Goal: Information Seeking & Learning: Learn about a topic

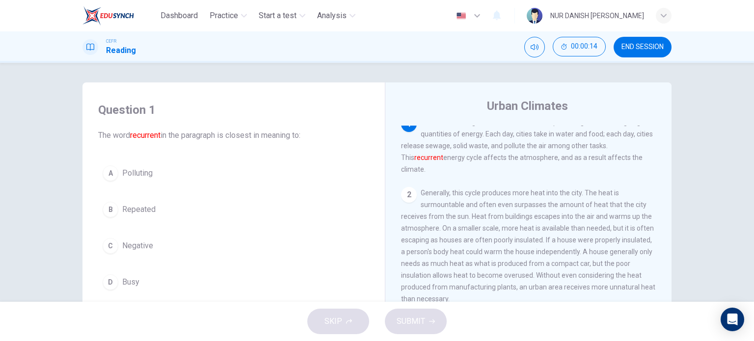
scroll to position [10, 0]
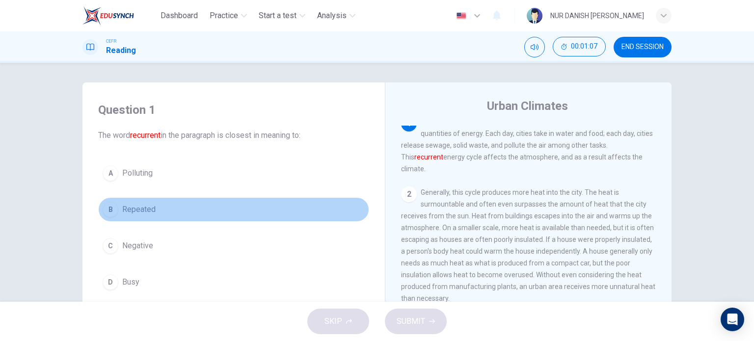
click at [107, 212] on div "B" at bounding box center [111, 210] width 16 height 16
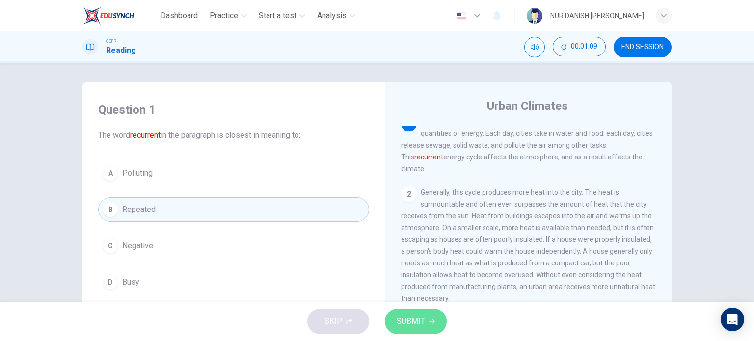
click at [400, 325] on span "SUBMIT" at bounding box center [411, 322] width 28 height 14
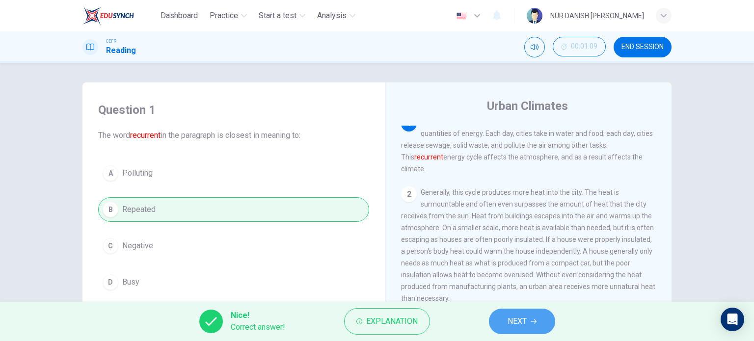
click at [528, 324] on button "NEXT" at bounding box center [522, 322] width 66 height 26
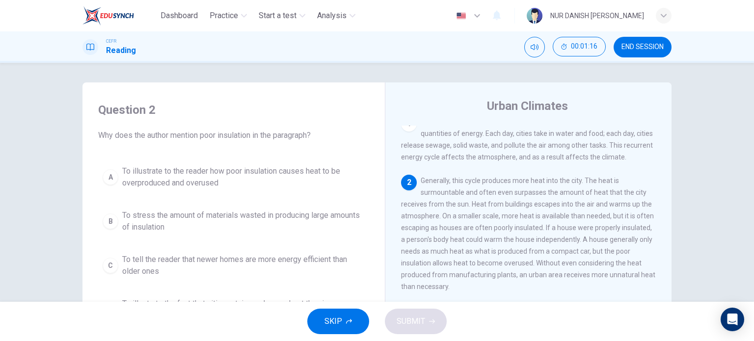
click at [692, 22] on header "Dashboard Practice Start a test Analysis English en ​ NUR DANISH [PERSON_NAME]" at bounding box center [377, 15] width 754 height 31
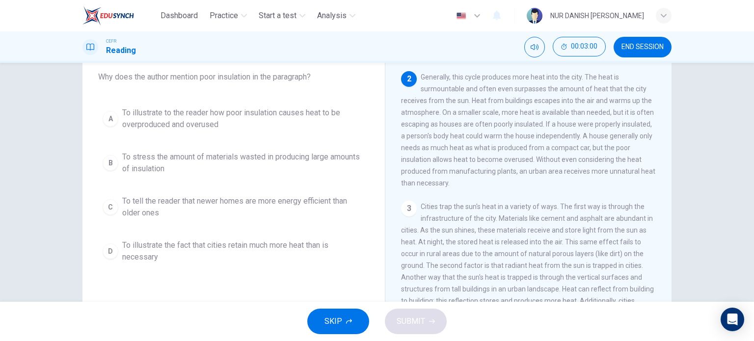
scroll to position [53, 0]
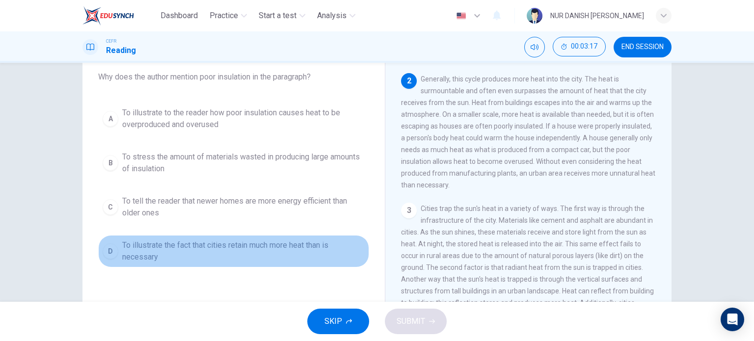
click at [215, 255] on span "To illustrate the fact that cities retain much more heat than is necessary" at bounding box center [243, 252] width 243 height 24
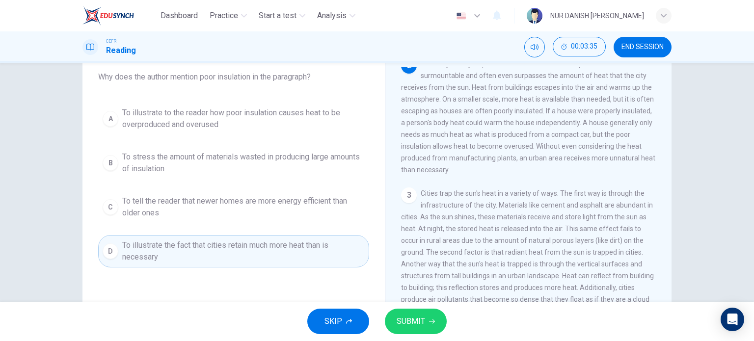
scroll to position [69, 0]
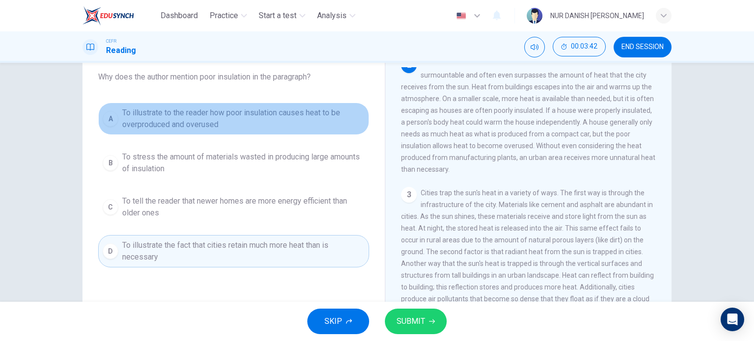
click at [211, 124] on span "To illustrate to the reader how poor insulation causes heat to be overproduced …" at bounding box center [243, 119] width 243 height 24
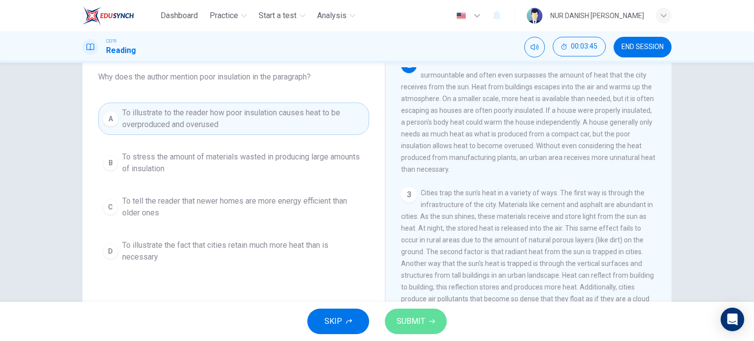
click at [426, 321] on button "SUBMIT" at bounding box center [416, 322] width 62 height 26
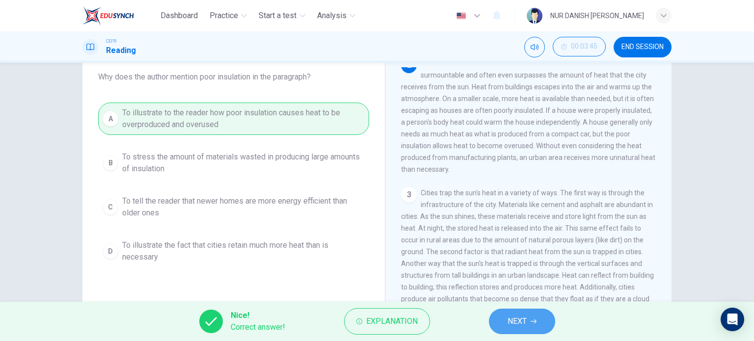
click at [498, 320] on button "NEXT" at bounding box center [522, 322] width 66 height 26
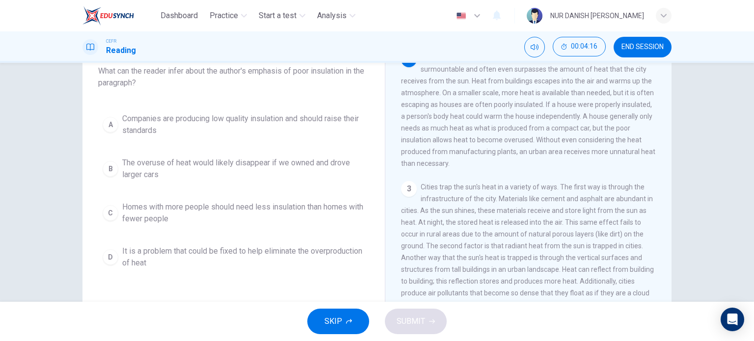
scroll to position [65, 0]
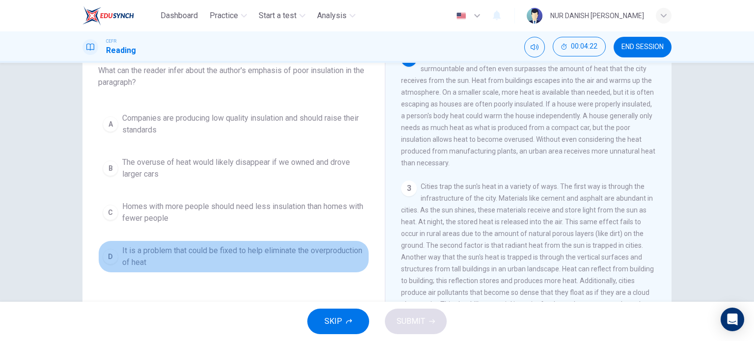
click at [193, 256] on span "It is a problem that could be fixed to help eliminate the overproduction of heat" at bounding box center [243, 257] width 243 height 24
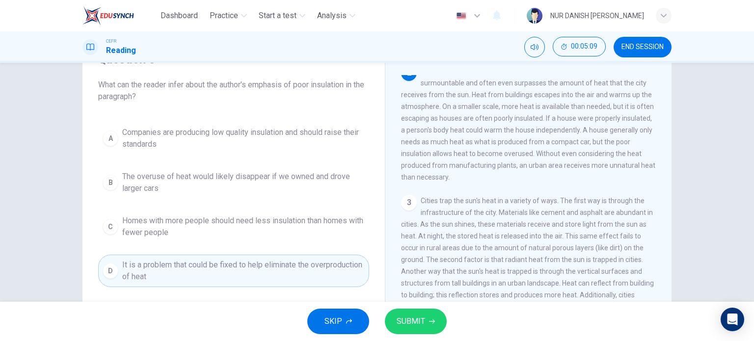
scroll to position [51, 0]
click at [407, 318] on span "SUBMIT" at bounding box center [411, 322] width 28 height 14
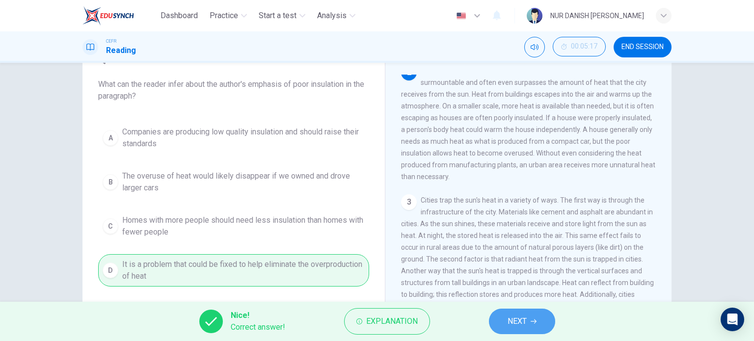
click at [509, 328] on span "NEXT" at bounding box center [517, 322] width 19 height 14
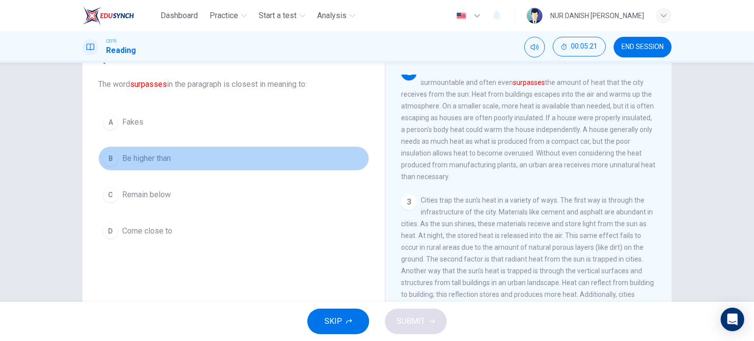
click at [156, 168] on button "B Be higher than" at bounding box center [233, 158] width 271 height 25
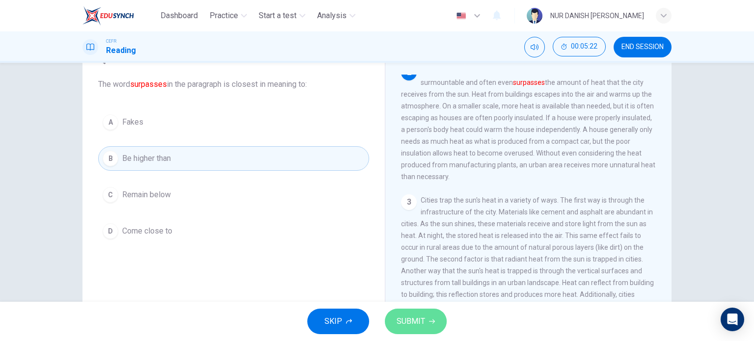
click at [421, 330] on button "SUBMIT" at bounding box center [416, 322] width 62 height 26
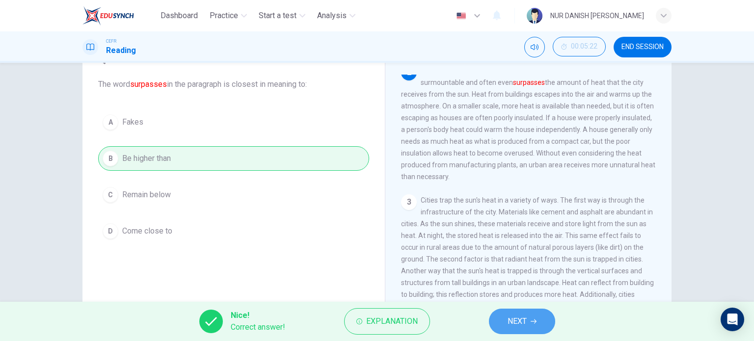
click at [519, 311] on button "NEXT" at bounding box center [522, 322] width 66 height 26
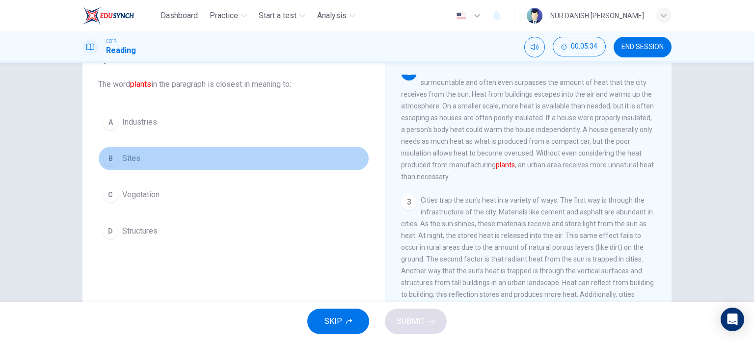
click at [129, 156] on span "Sites" at bounding box center [131, 159] width 18 height 12
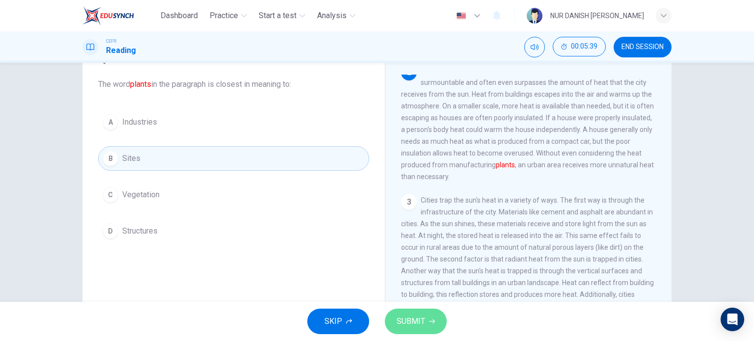
click at [410, 319] on span "SUBMIT" at bounding box center [411, 322] width 28 height 14
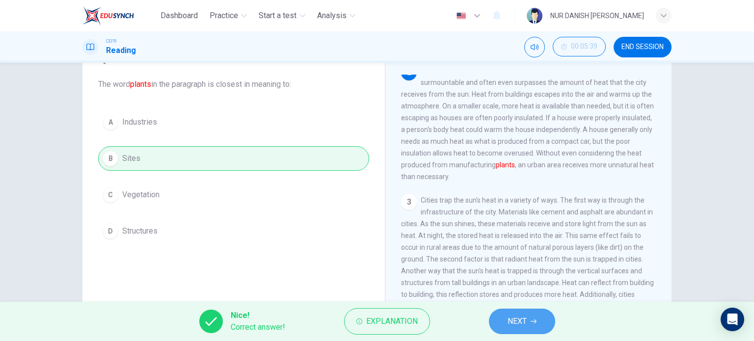
click at [522, 330] on button "NEXT" at bounding box center [522, 322] width 66 height 26
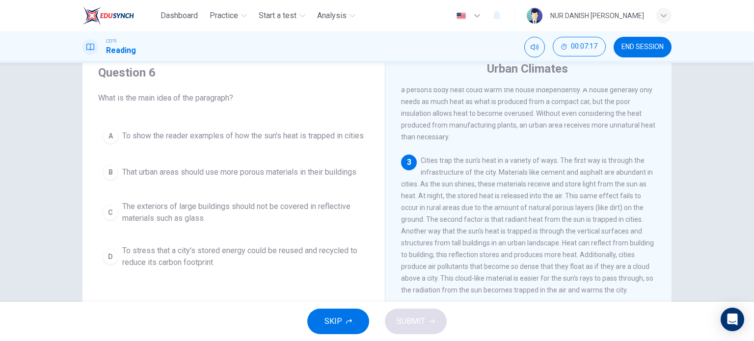
scroll to position [123, 0]
click at [527, 316] on div "SKIP SUBMIT" at bounding box center [377, 321] width 754 height 39
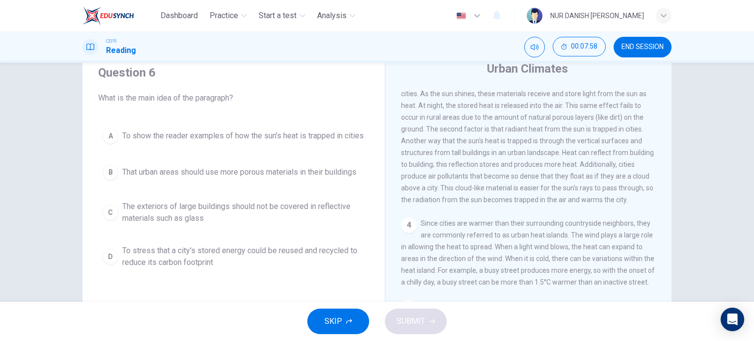
scroll to position [218, 0]
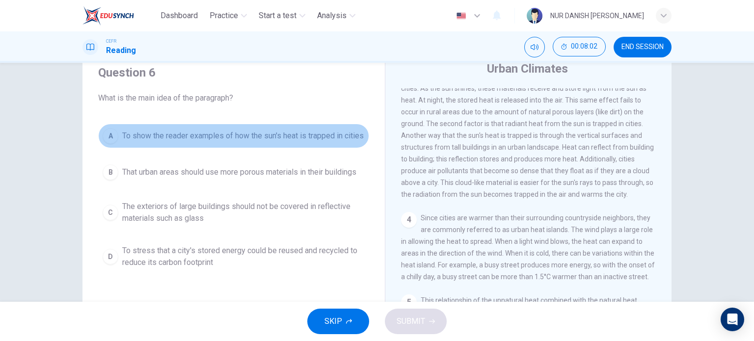
click at [158, 140] on span "To show the reader examples of how the sun's heat is trapped in cities" at bounding box center [243, 136] width 242 height 12
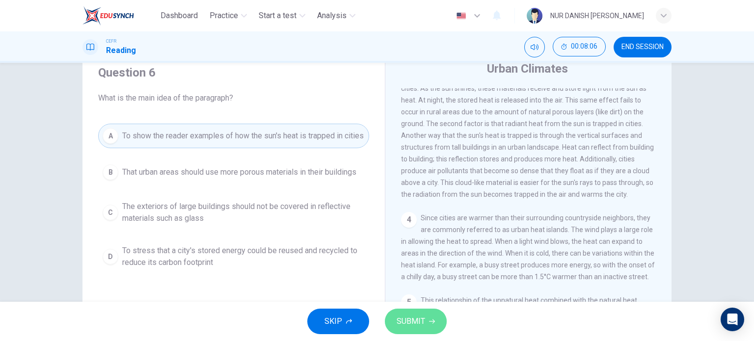
click at [426, 318] on button "SUBMIT" at bounding box center [416, 322] width 62 height 26
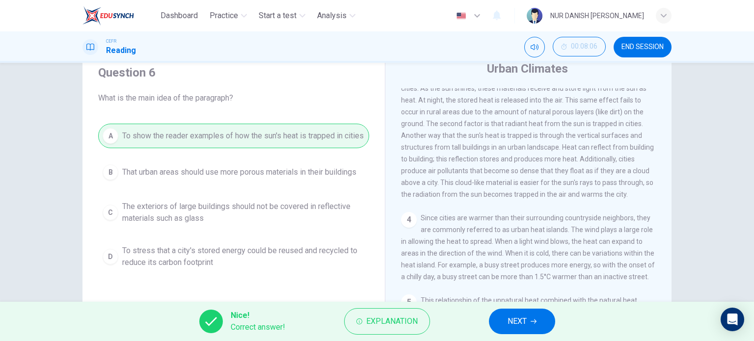
click at [528, 317] on button "NEXT" at bounding box center [522, 322] width 66 height 26
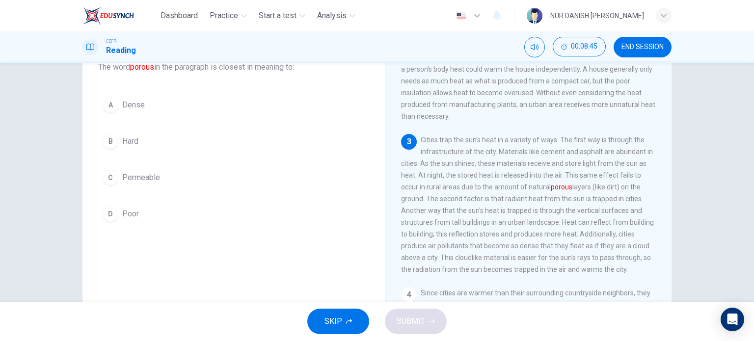
scroll to position [59, 0]
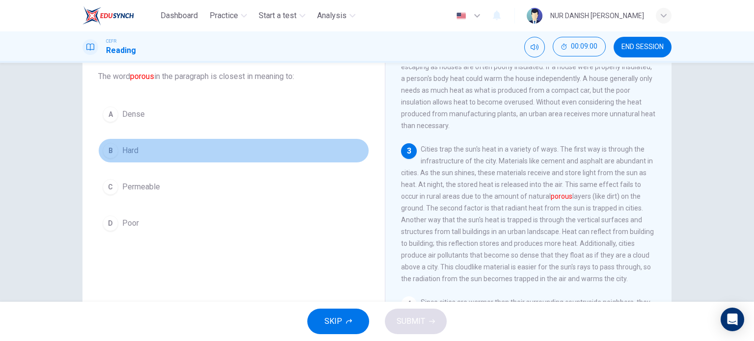
click at [111, 139] on button "B Hard" at bounding box center [233, 150] width 271 height 25
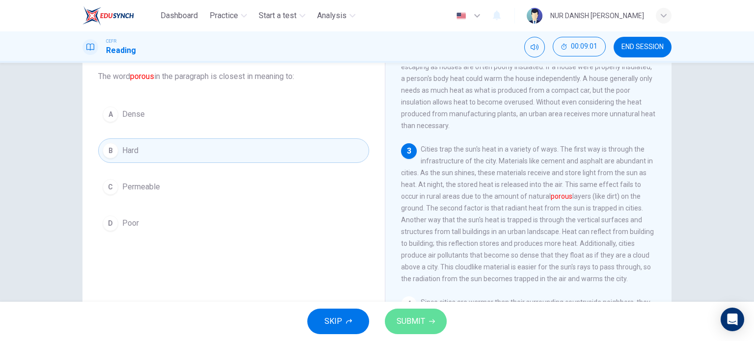
click at [435, 316] on button "SUBMIT" at bounding box center [416, 322] width 62 height 26
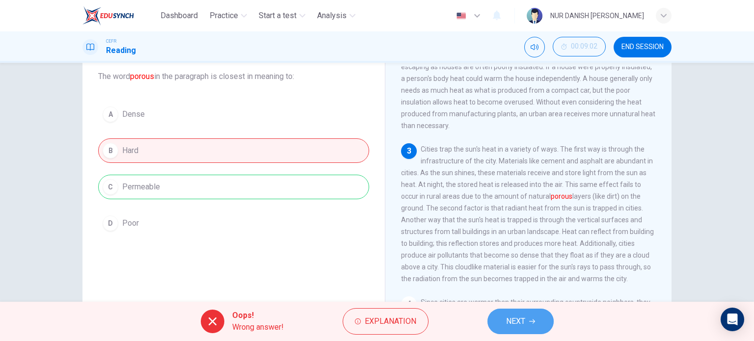
click at [532, 321] on icon "button" at bounding box center [532, 322] width 6 height 6
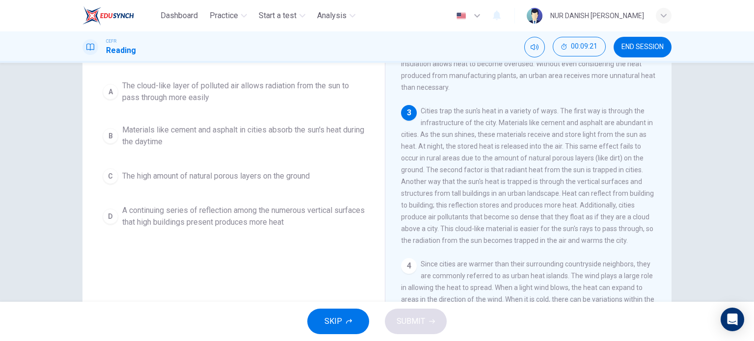
scroll to position [98, 0]
click at [257, 95] on span "The cloud-like layer of polluted air allows radiation from the sun to pass thro…" at bounding box center [243, 92] width 243 height 24
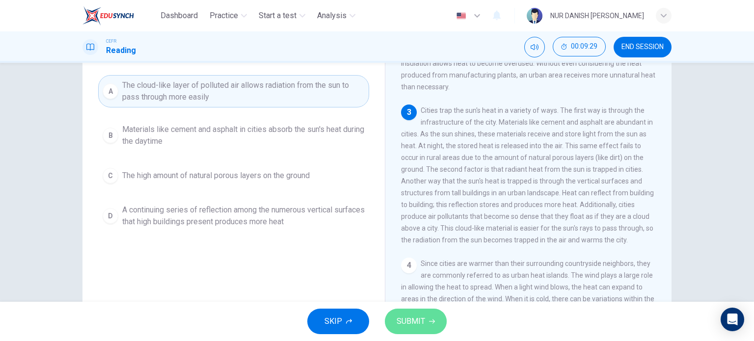
click at [403, 313] on button "SUBMIT" at bounding box center [416, 322] width 62 height 26
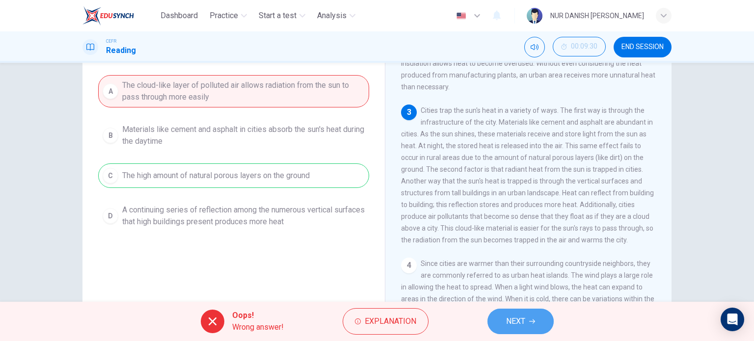
click at [531, 320] on icon "button" at bounding box center [532, 322] width 6 height 6
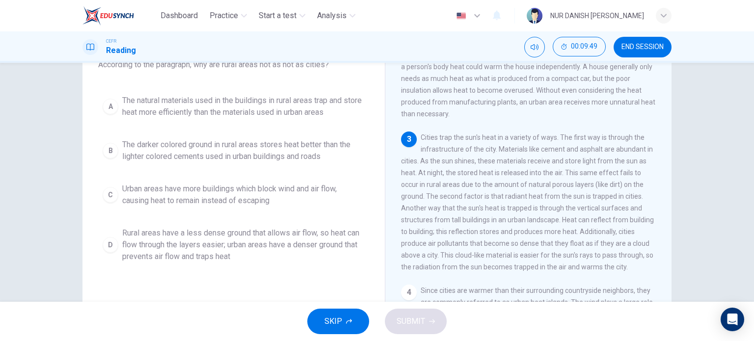
scroll to position [70, 0]
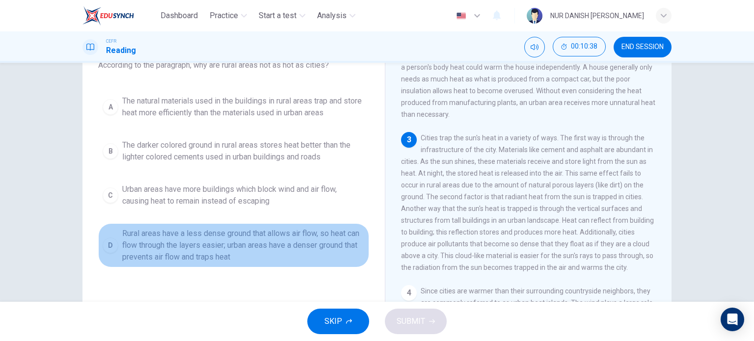
click at [194, 245] on span "Rural areas have a less dense ground that allows air flow, so heat can flow thr…" at bounding box center [243, 245] width 243 height 35
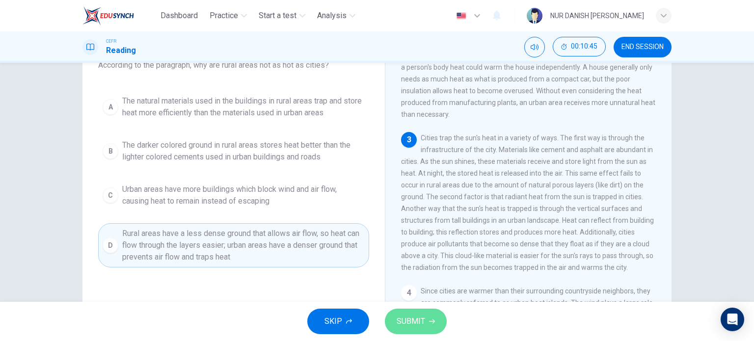
click at [413, 324] on span "SUBMIT" at bounding box center [411, 322] width 28 height 14
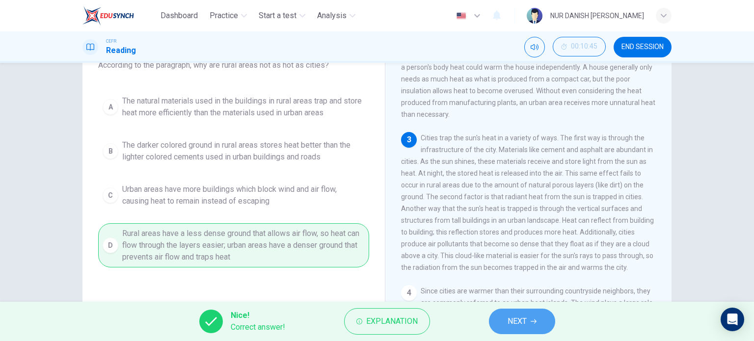
click at [511, 324] on span "NEXT" at bounding box center [517, 322] width 19 height 14
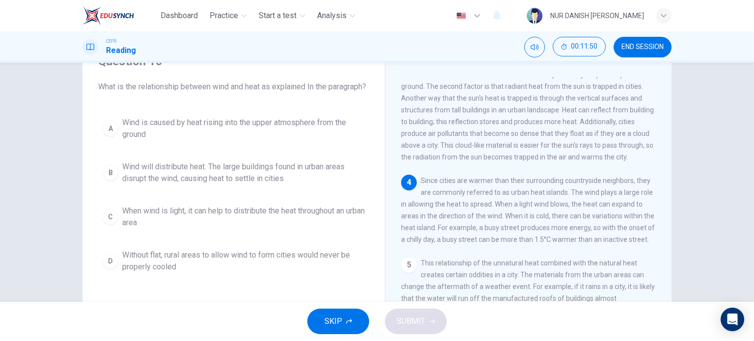
scroll to position [48, 0]
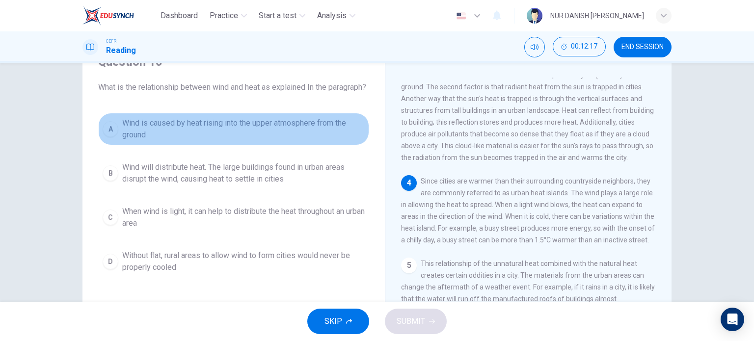
click at [187, 141] on span "Wind is caused by heat rising into the upper atmosphere from the ground" at bounding box center [243, 129] width 243 height 24
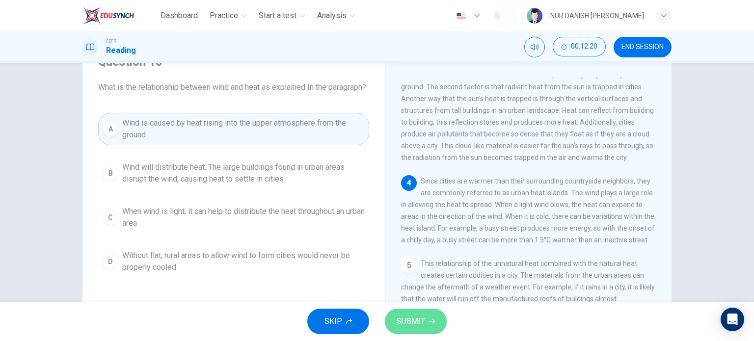
click at [416, 329] on button "SUBMIT" at bounding box center [416, 322] width 62 height 26
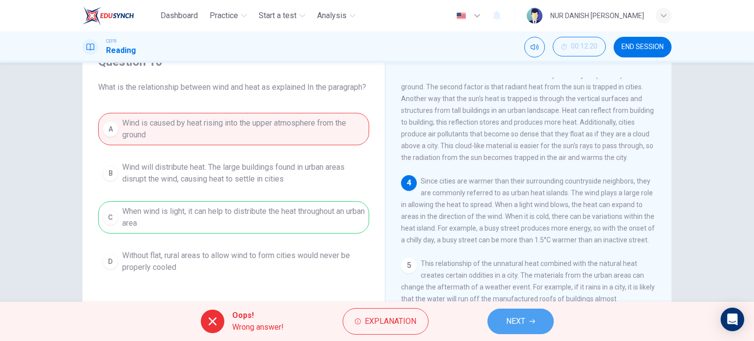
click at [524, 322] on span "NEXT" at bounding box center [515, 322] width 19 height 14
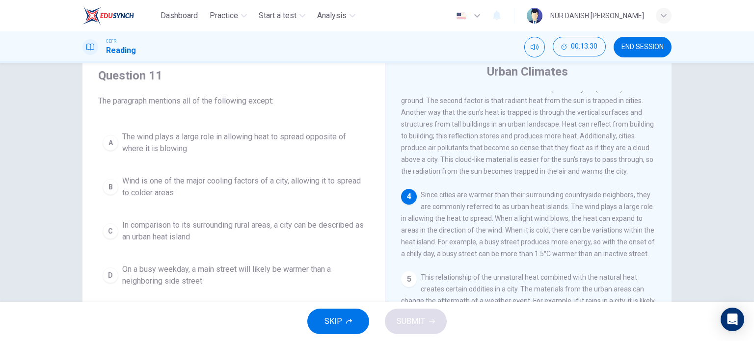
scroll to position [35, 0]
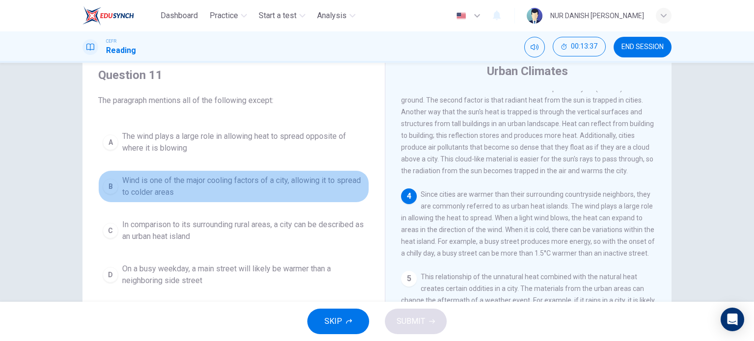
click at [176, 185] on span "Wind is one of the major cooling factors of a city, allowing it to spread to co…" at bounding box center [243, 187] width 243 height 24
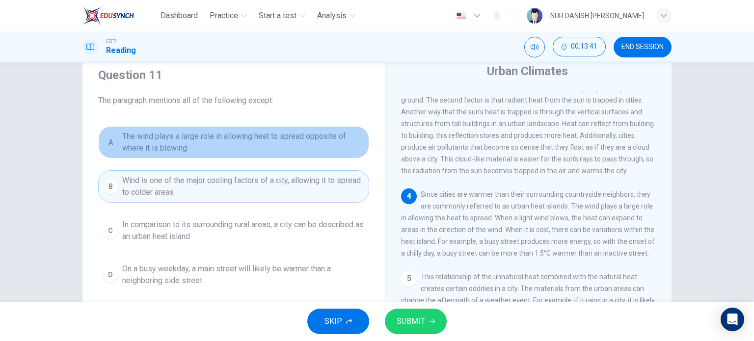
click at [154, 144] on span "The wind plays a large role in allowing heat to spread opposite of where it is …" at bounding box center [243, 143] width 243 height 24
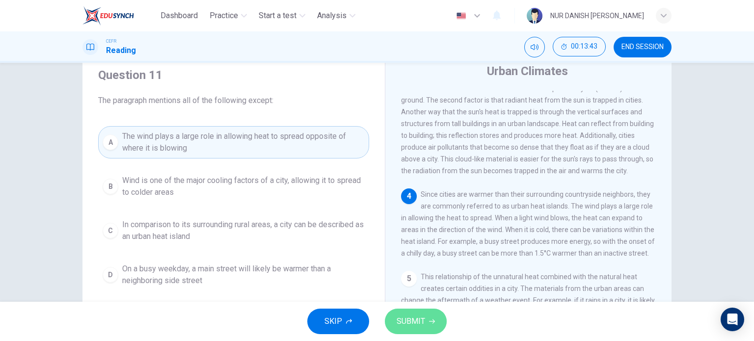
click at [402, 332] on button "SUBMIT" at bounding box center [416, 322] width 62 height 26
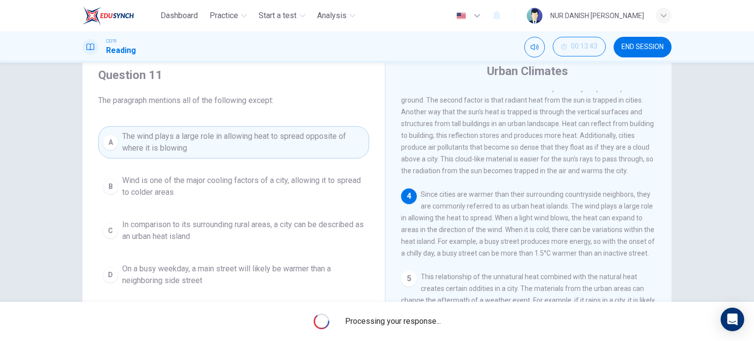
click at [402, 332] on div "Processing your response..." at bounding box center [377, 321] width 754 height 39
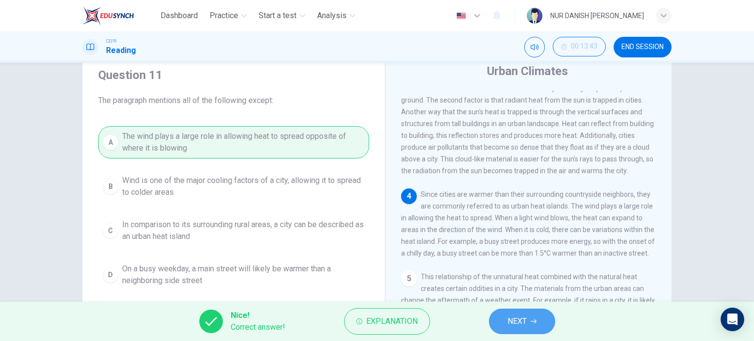
click at [541, 330] on button "NEXT" at bounding box center [522, 322] width 66 height 26
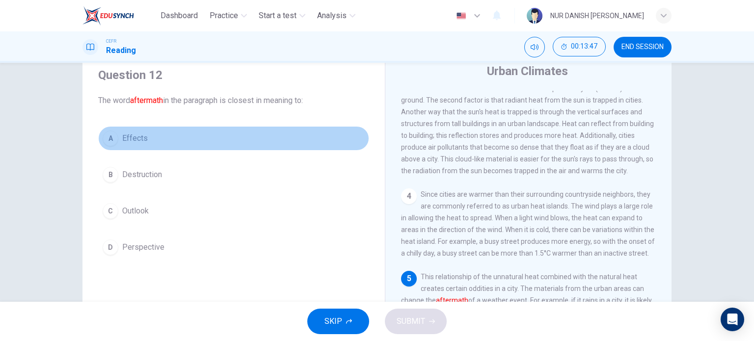
click at [116, 134] on button "A Effects" at bounding box center [233, 138] width 271 height 25
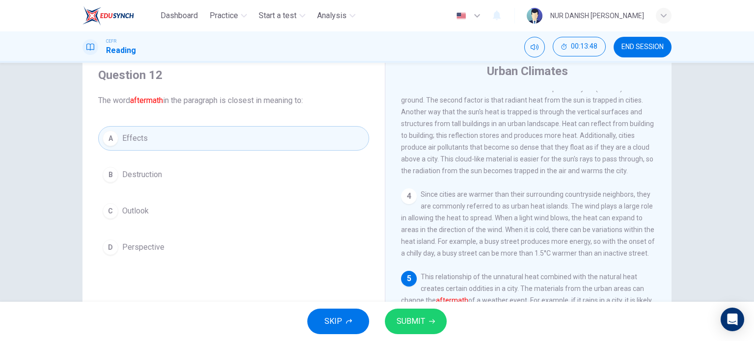
click at [412, 327] on span "SUBMIT" at bounding box center [411, 322] width 28 height 14
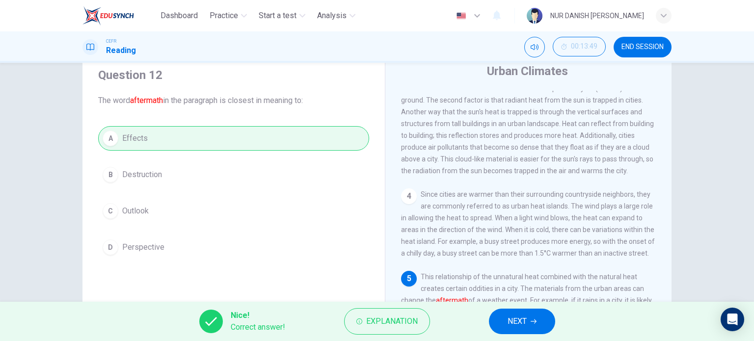
click at [508, 320] on span "NEXT" at bounding box center [517, 322] width 19 height 14
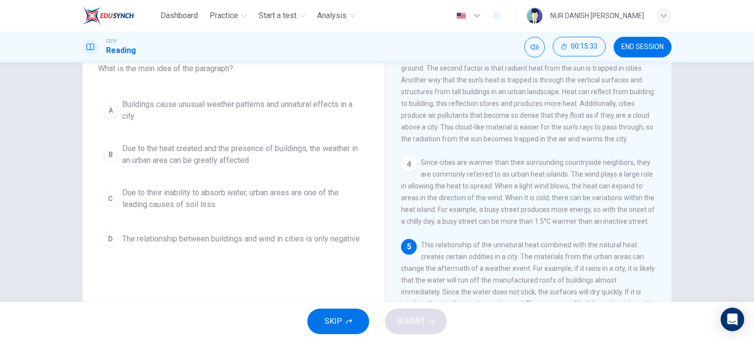
scroll to position [65, 0]
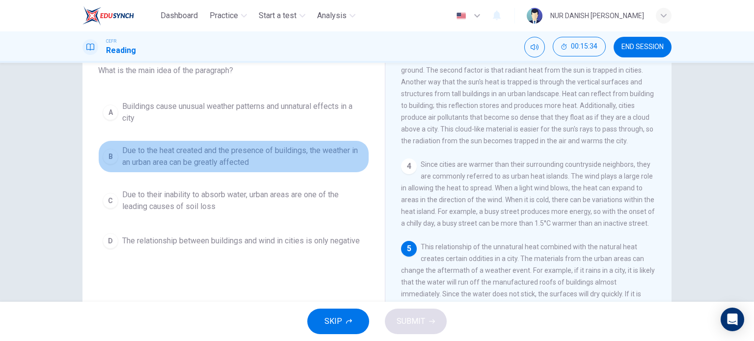
drag, startPoint x: 253, startPoint y: 169, endPoint x: 242, endPoint y: 157, distance: 16.3
click at [242, 157] on button "B Due to the heat created and the presence of buildings, the weather in an urba…" at bounding box center [233, 156] width 271 height 32
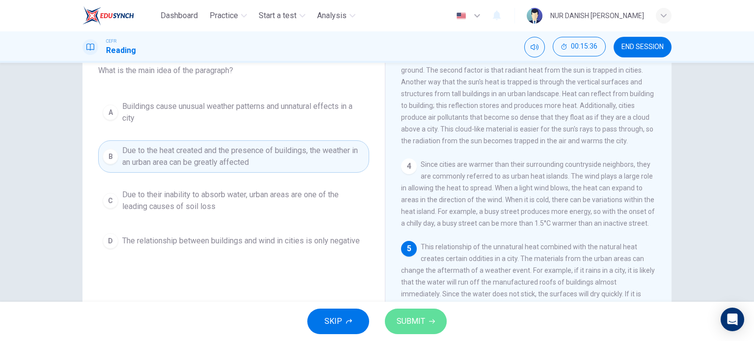
click at [431, 321] on icon "button" at bounding box center [432, 322] width 6 height 6
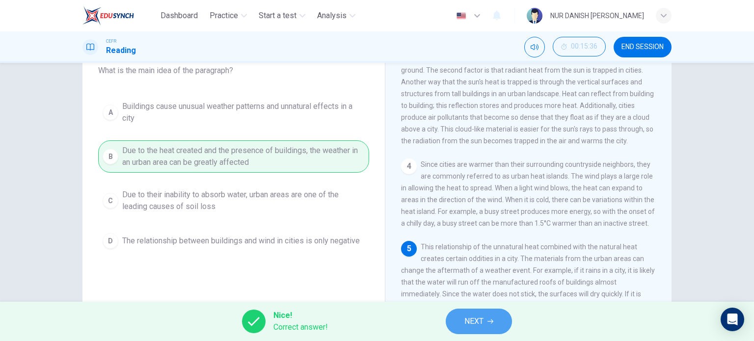
click at [506, 320] on button "NEXT" at bounding box center [479, 322] width 66 height 26
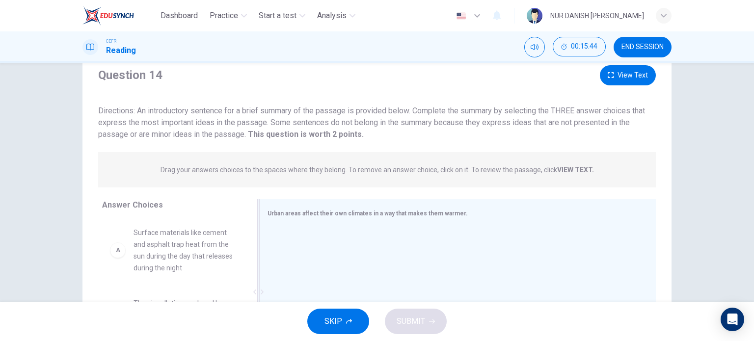
scroll to position [141, 0]
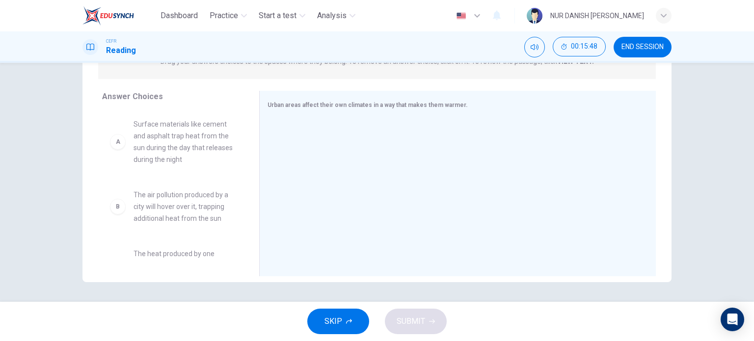
click at [213, 145] on span "Surface materials like cement and asphalt trap heat from the sun during the day…" at bounding box center [185, 141] width 102 height 47
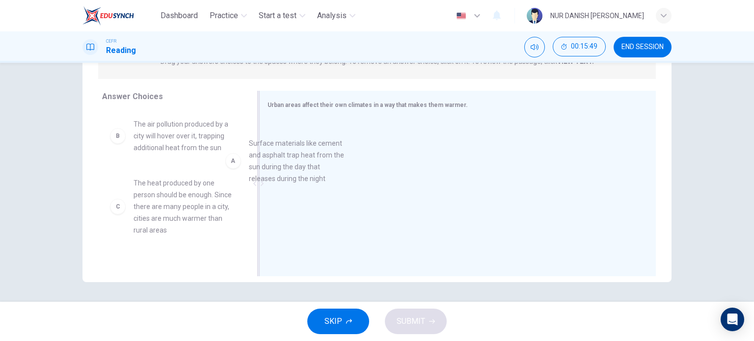
drag, startPoint x: 213, startPoint y: 145, endPoint x: 343, endPoint y: 168, distance: 131.7
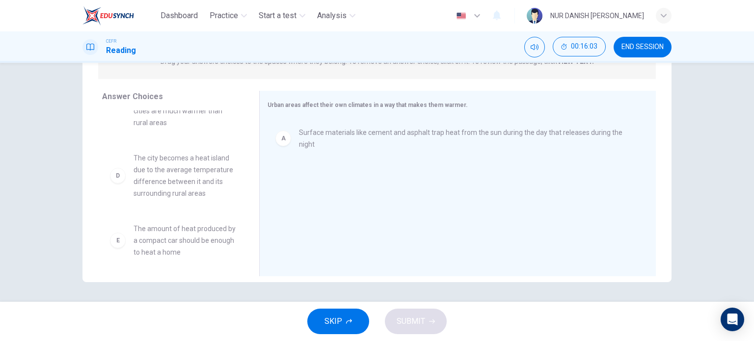
scroll to position [108, 0]
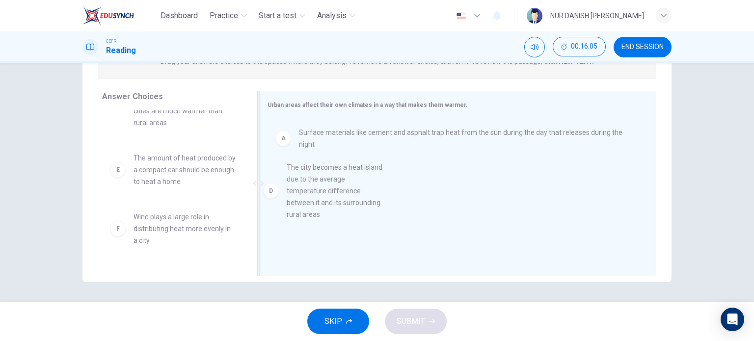
drag, startPoint x: 178, startPoint y: 184, endPoint x: 349, endPoint y: 194, distance: 171.2
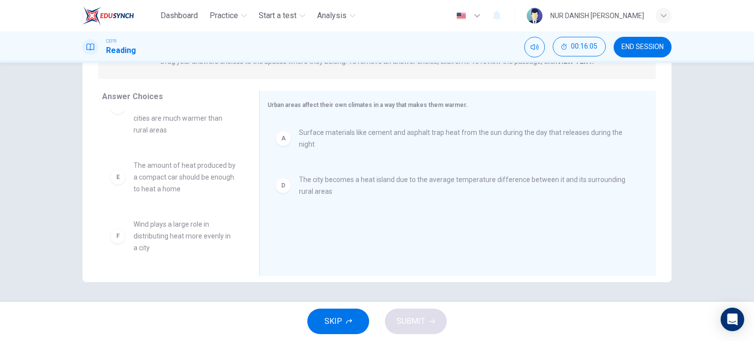
scroll to position [100, 0]
drag, startPoint x: 161, startPoint y: 244, endPoint x: 316, endPoint y: 241, distance: 155.2
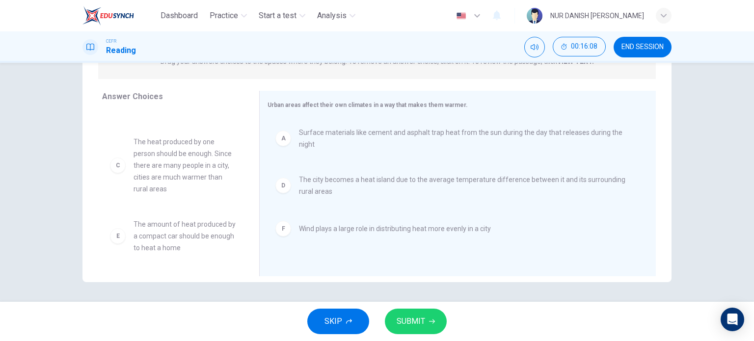
scroll to position [41, 0]
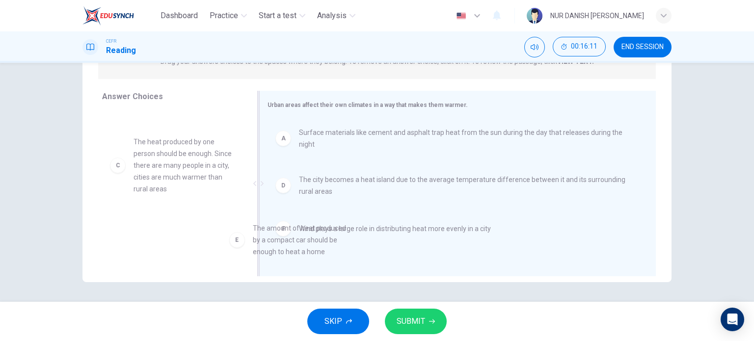
drag, startPoint x: 147, startPoint y: 226, endPoint x: 332, endPoint y: 219, distance: 185.3
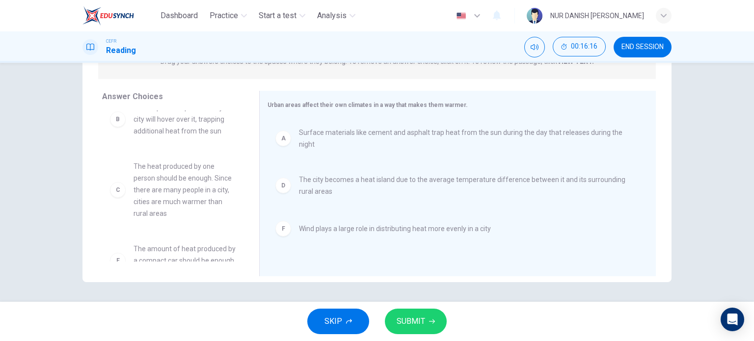
scroll to position [0, 0]
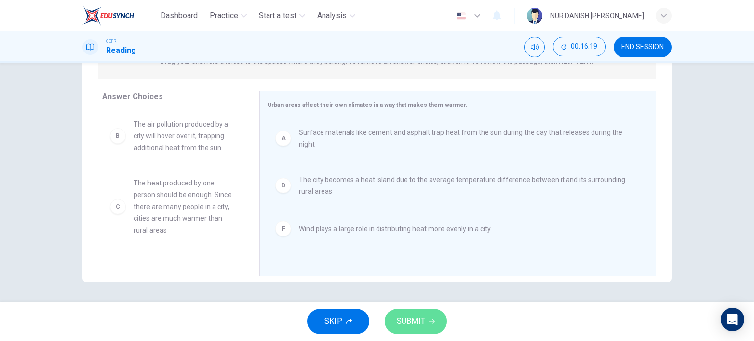
click at [413, 313] on button "SUBMIT" at bounding box center [416, 322] width 62 height 26
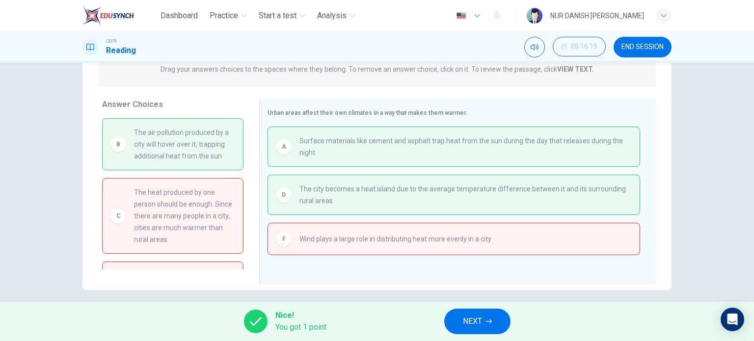
scroll to position [134, 0]
click at [480, 327] on span "NEXT" at bounding box center [472, 322] width 19 height 14
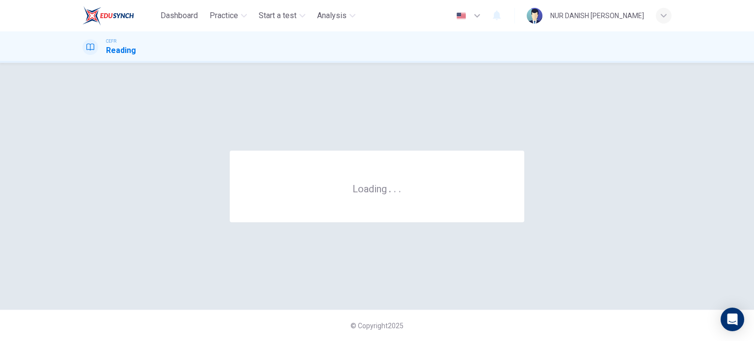
scroll to position [0, 0]
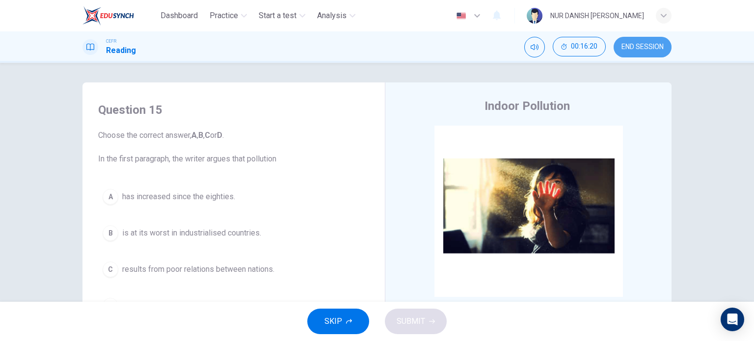
click at [627, 47] on span "END SESSION" at bounding box center [643, 47] width 42 height 8
